Goal: Task Accomplishment & Management: Use online tool/utility

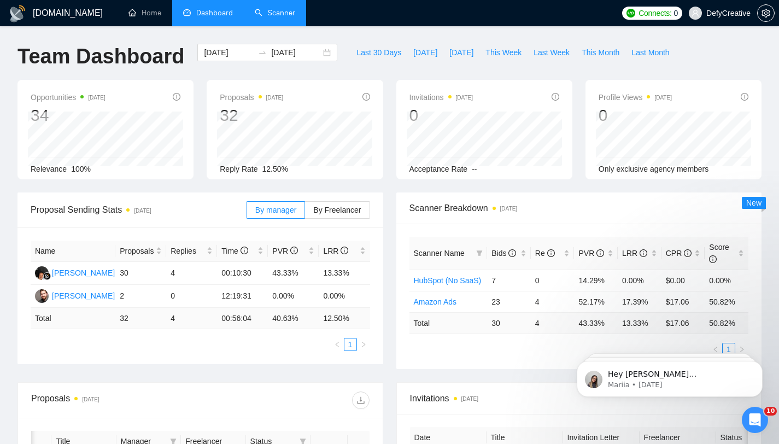
click at [270, 16] on link "Scanner" at bounding box center [275, 12] width 40 height 9
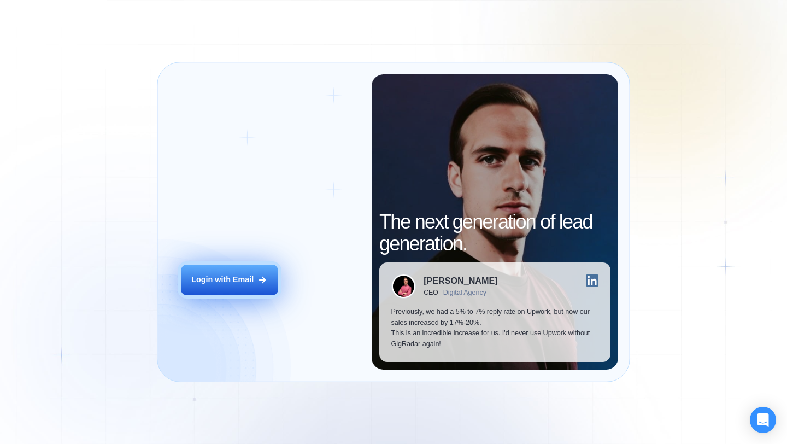
click at [244, 284] on div "Login with Email" at bounding box center [222, 279] width 62 height 11
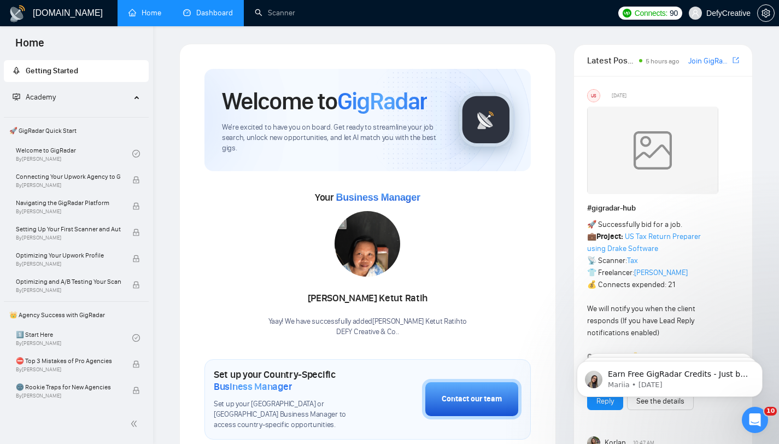
click at [232, 15] on link "Dashboard" at bounding box center [208, 12] width 50 height 9
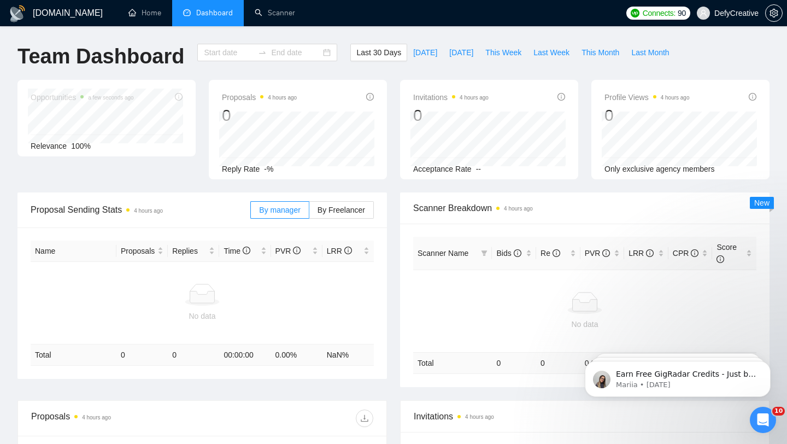
type input "2025-08-11"
type input "2025-09-10"
